Goal: Task Accomplishment & Management: Manage account settings

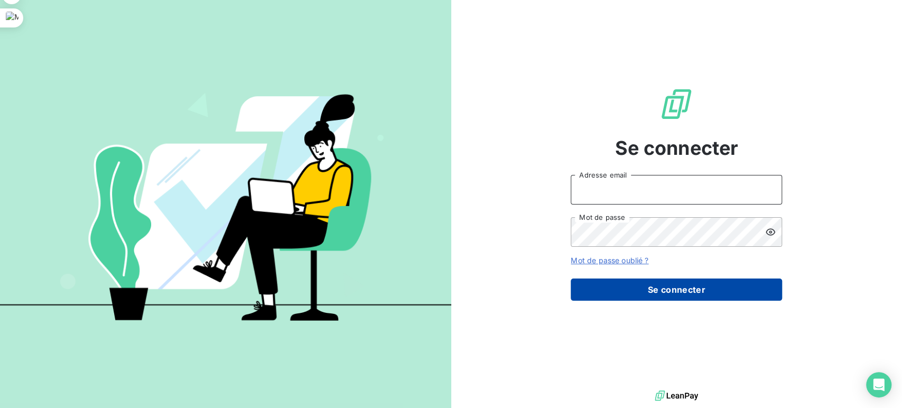
type input "[EMAIL_ADDRESS][DOMAIN_NAME]"
click at [692, 286] on button "Se connecter" at bounding box center [676, 289] width 211 height 22
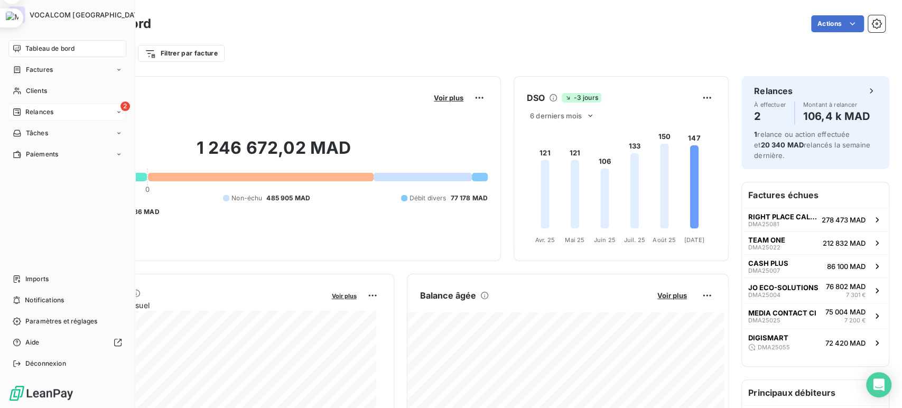
click at [25, 108] on span "Relances" at bounding box center [39, 112] width 28 height 10
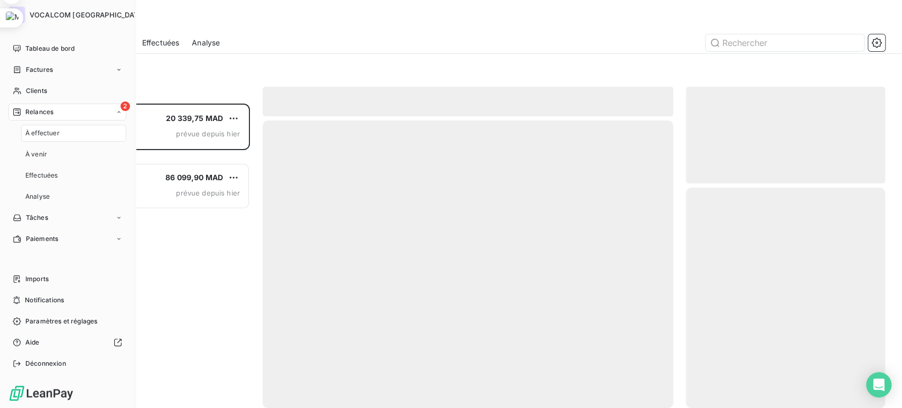
scroll to position [295, 190]
